Goal: Task Accomplishment & Management: Manage account settings

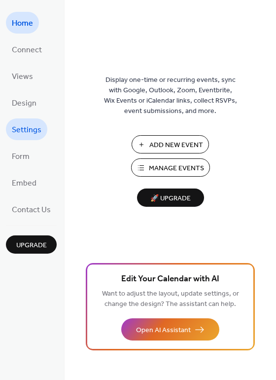
click at [32, 132] on span "Settings" at bounding box center [27, 130] width 30 height 16
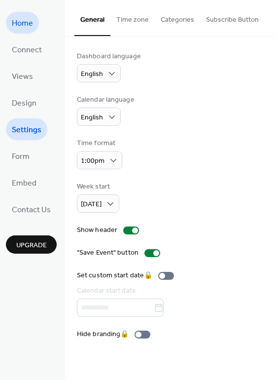
click at [30, 27] on span "Home" at bounding box center [22, 24] width 21 height 16
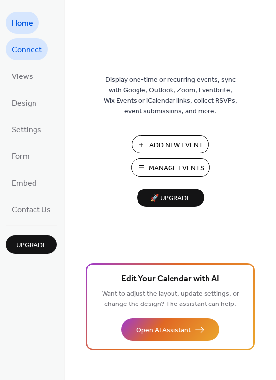
click at [32, 47] on span "Connect" at bounding box center [27, 50] width 30 height 16
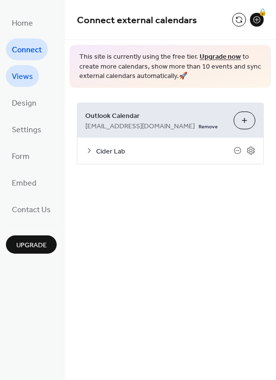
click at [32, 77] on span "Views" at bounding box center [22, 77] width 21 height 16
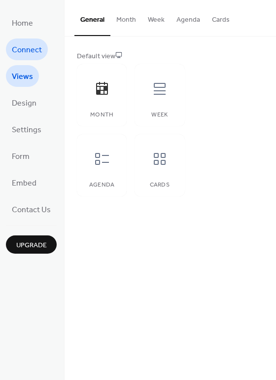
click at [32, 50] on span "Connect" at bounding box center [27, 50] width 30 height 16
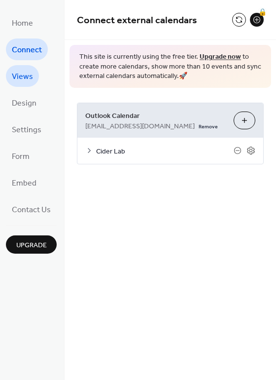
click at [24, 79] on span "Views" at bounding box center [22, 77] width 21 height 16
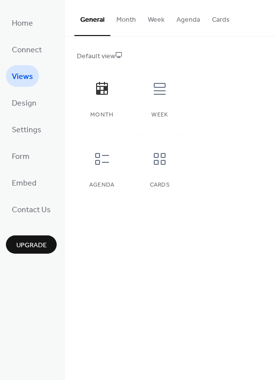
click at [121, 17] on button "Month" at bounding box center [126, 17] width 32 height 35
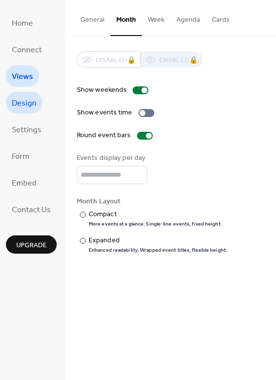
click at [38, 107] on link "Design" at bounding box center [24, 103] width 36 height 22
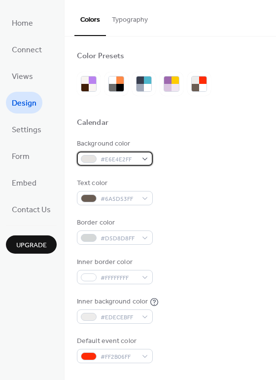
click at [144, 162] on div "#E6E4E2FF" at bounding box center [115, 158] width 76 height 14
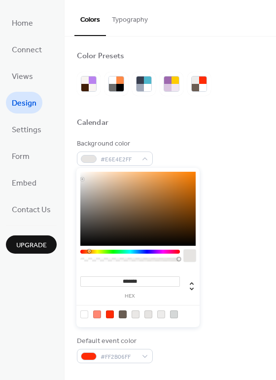
click at [183, 142] on div "Background color #E6E4E2FF" at bounding box center [170, 152] width 187 height 27
